Goal: Task Accomplishment & Management: Use online tool/utility

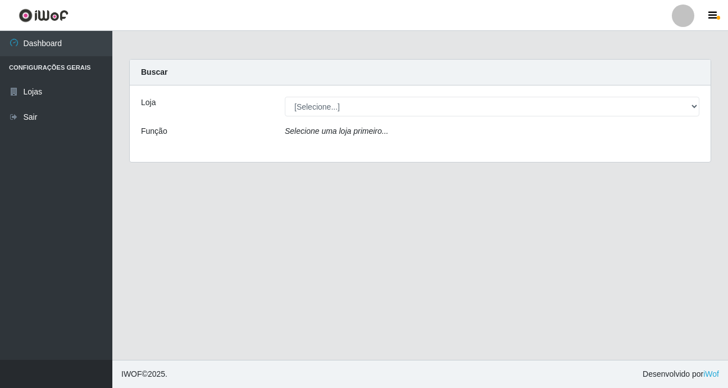
click at [687, 96] on div "Loja [Selecione...] Bemais Supermercados - B9 Bessa Função Selecione uma loja p…" at bounding box center [420, 123] width 581 height 76
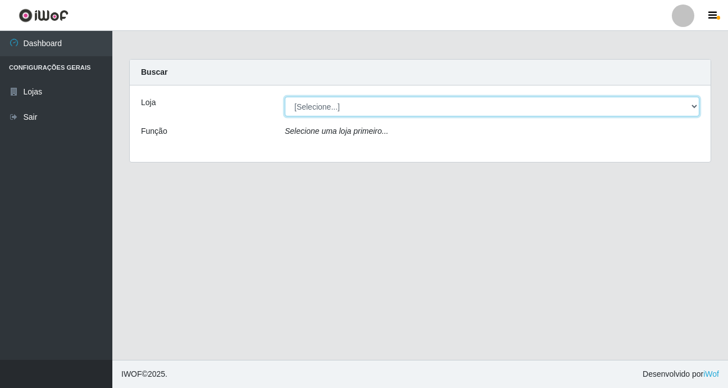
click at [687, 98] on select "[Selecione...] Bemais Supermercados - B9 Bessa" at bounding box center [492, 107] width 415 height 20
select select "410"
click at [285, 97] on select "[Selecione...] Bemais Supermercados - B9 Bessa" at bounding box center [492, 107] width 415 height 20
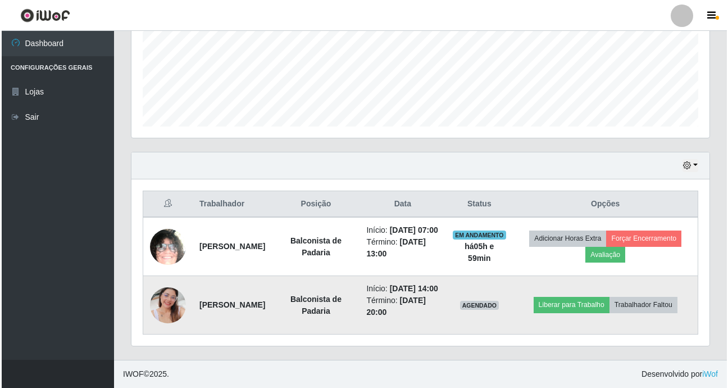
scroll to position [299, 0]
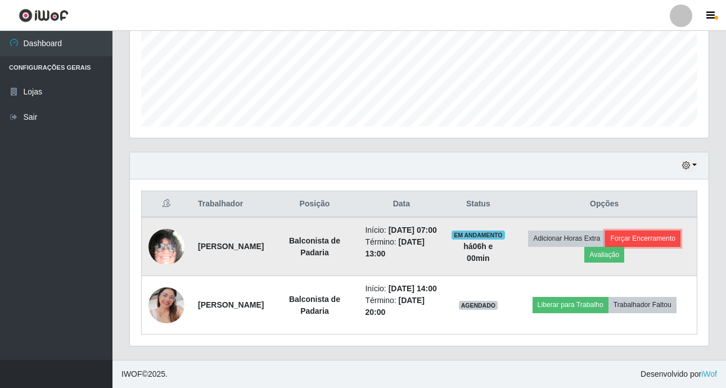
click at [654, 230] on button "Forçar Encerramento" at bounding box center [642, 238] width 75 height 16
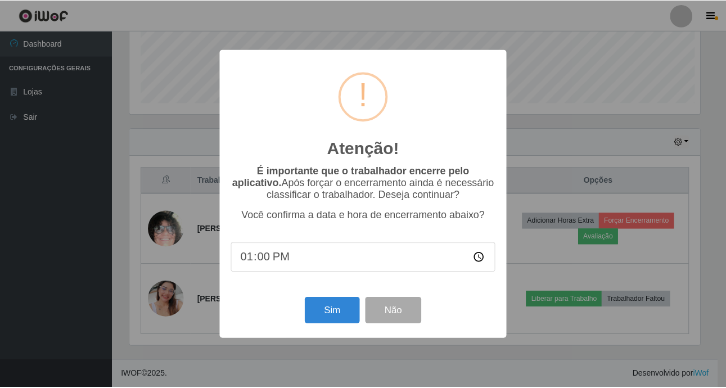
scroll to position [233, 573]
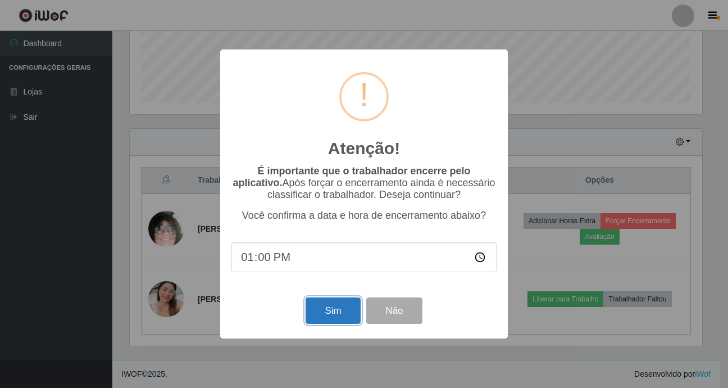
click at [347, 318] on button "Sim" at bounding box center [333, 310] width 55 height 26
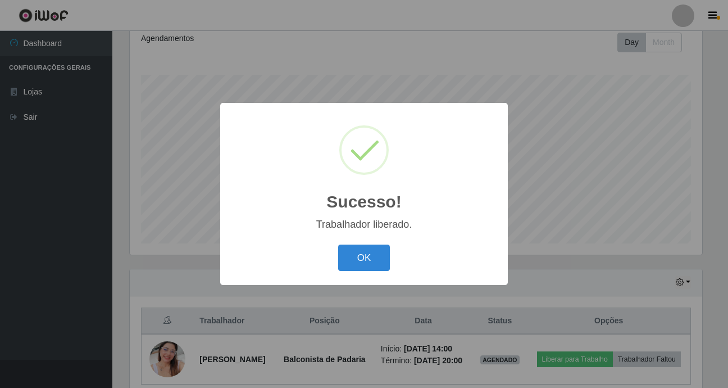
click at [361, 272] on div "OK Cancel" at bounding box center [364, 258] width 265 height 32
click at [355, 252] on button "OK" at bounding box center [364, 258] width 52 height 26
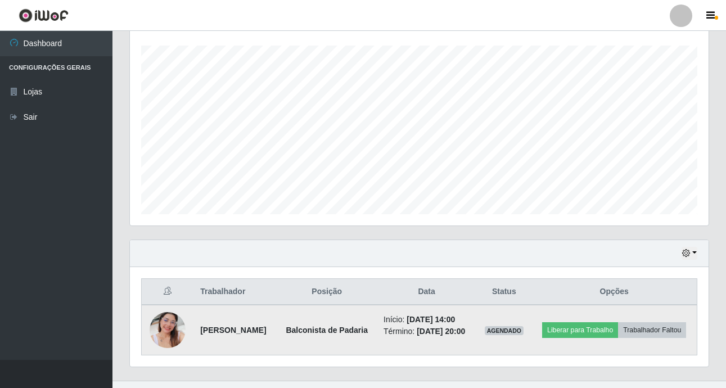
scroll to position [217, 0]
